Goal: Book appointment/travel/reservation

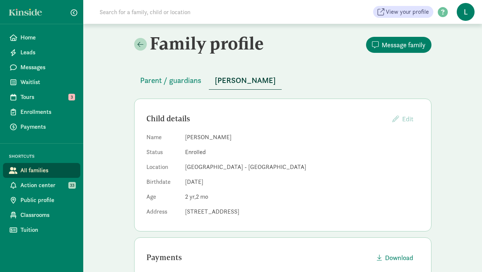
click at [146, 10] on input at bounding box center [199, 11] width 208 height 15
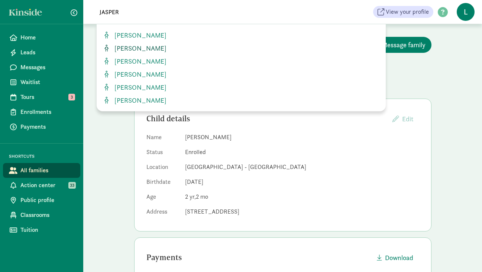
type input "JASPER"
click at [141, 51] on span "[PERSON_NAME]" at bounding box center [138, 48] width 55 height 9
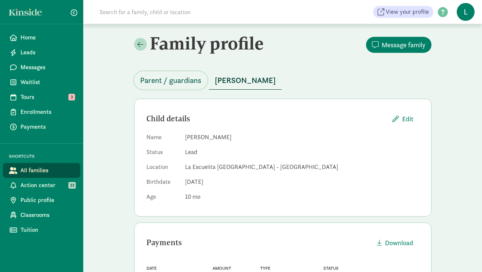
click at [183, 80] on span "Parent / guardians" at bounding box center [170, 80] width 61 height 12
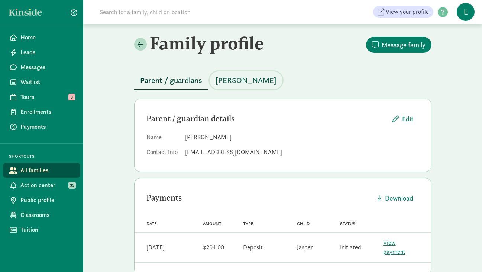
click at [235, 76] on span "Jasper Krone-Wolf" at bounding box center [246, 80] width 61 height 12
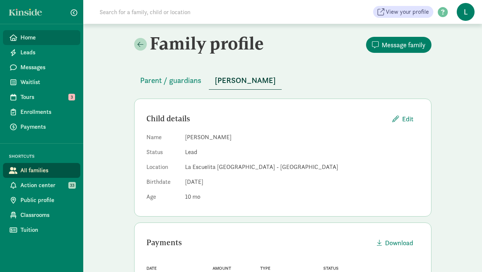
click at [36, 38] on span "Home" at bounding box center [47, 37] width 54 height 9
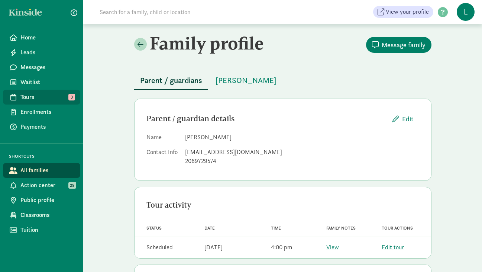
click at [47, 95] on span "Tours" at bounding box center [47, 97] width 54 height 9
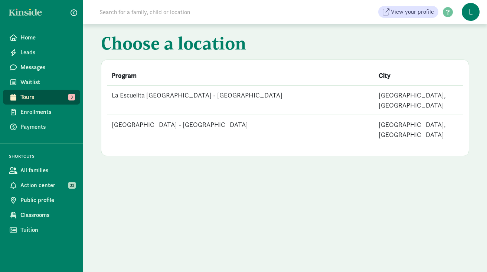
click at [208, 94] on td "La Escuelita [GEOGRAPHIC_DATA] - [GEOGRAPHIC_DATA]" at bounding box center [240, 100] width 267 height 30
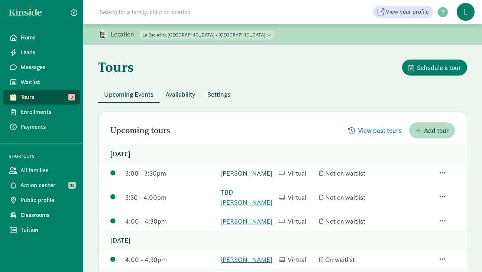
click at [250, 174] on link "[PERSON_NAME]" at bounding box center [247, 173] width 55 height 10
click at [236, 191] on link "TBD [PERSON_NAME]" at bounding box center [247, 197] width 55 height 20
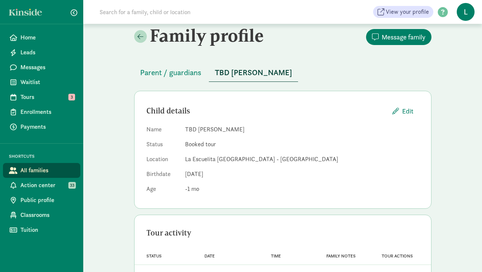
scroll to position [37, 0]
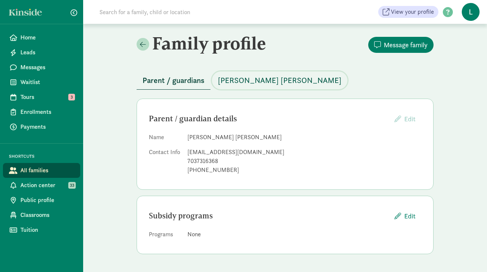
click at [242, 80] on span "Lennon Harrigan" at bounding box center [280, 80] width 124 height 12
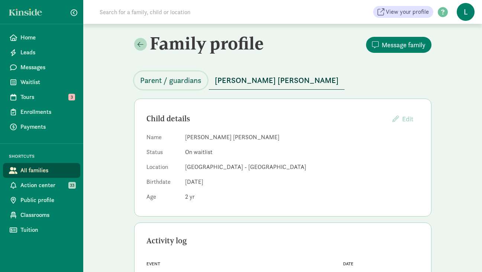
click at [187, 80] on span "Parent / guardians" at bounding box center [170, 80] width 61 height 12
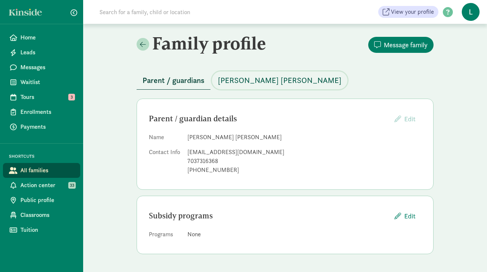
click at [242, 81] on span "Lennon Harrigan" at bounding box center [280, 80] width 124 height 12
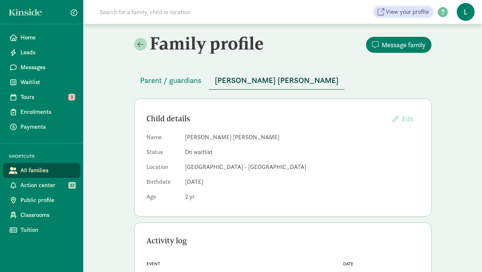
click at [123, 15] on input at bounding box center [199, 11] width 208 height 15
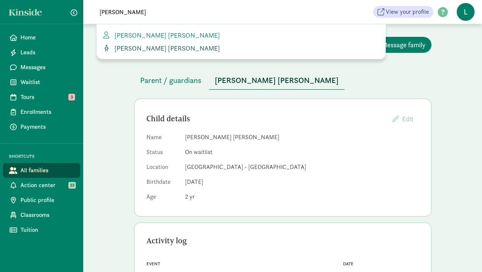
type input "harrigan"
click at [146, 50] on span "[PERSON_NAME] [PERSON_NAME]" at bounding box center [165, 48] width 108 height 9
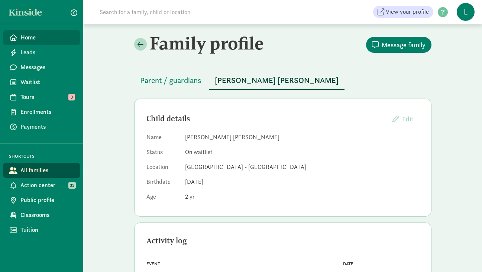
click at [44, 37] on span "Home" at bounding box center [47, 37] width 54 height 9
